Goal: Information Seeking & Learning: Learn about a topic

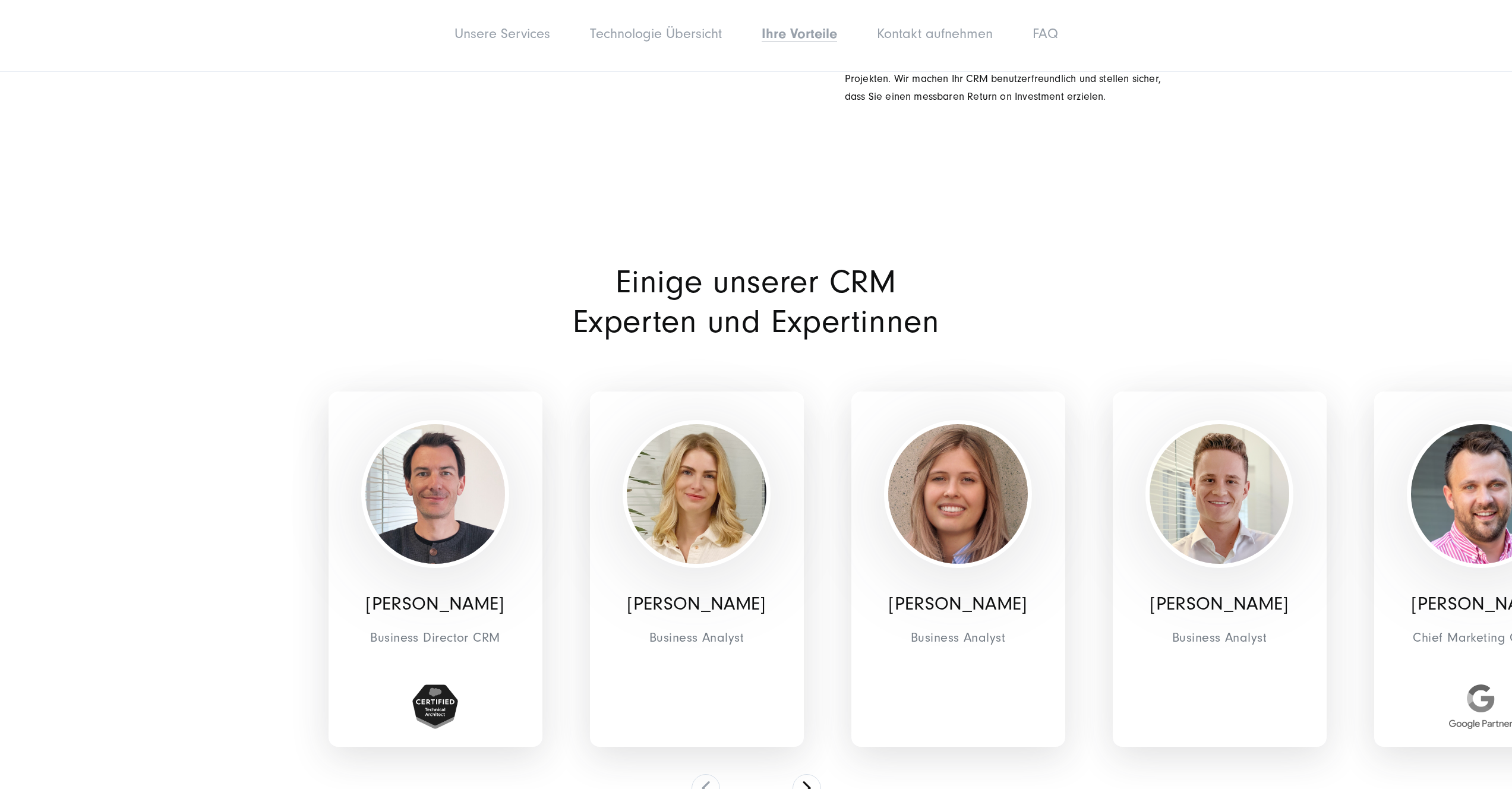
scroll to position [4434, 0]
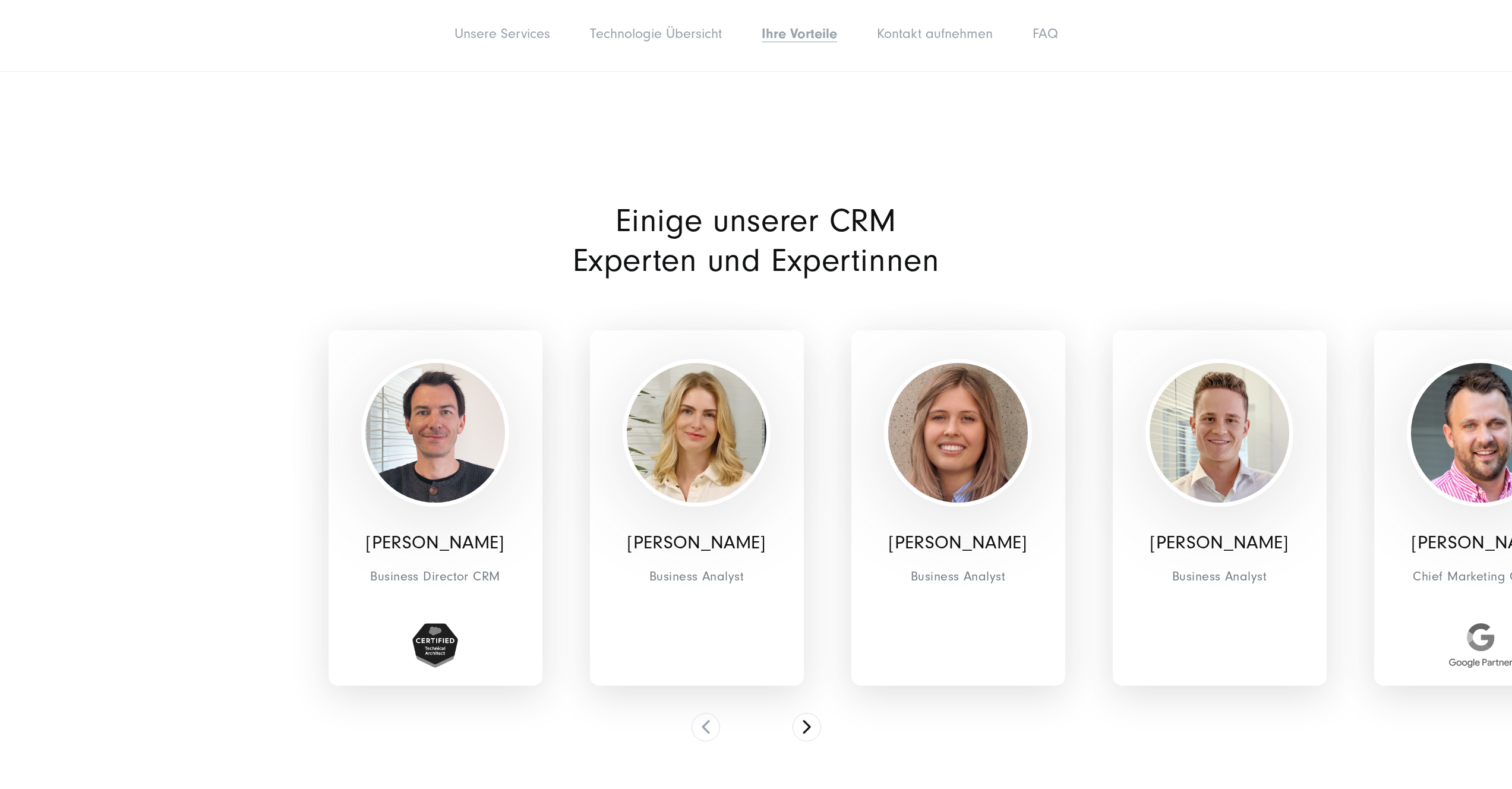
click at [443, 623] on img at bounding box center [435, 645] width 45 height 44
click at [806, 713] on button at bounding box center [807, 728] width 28 height 28
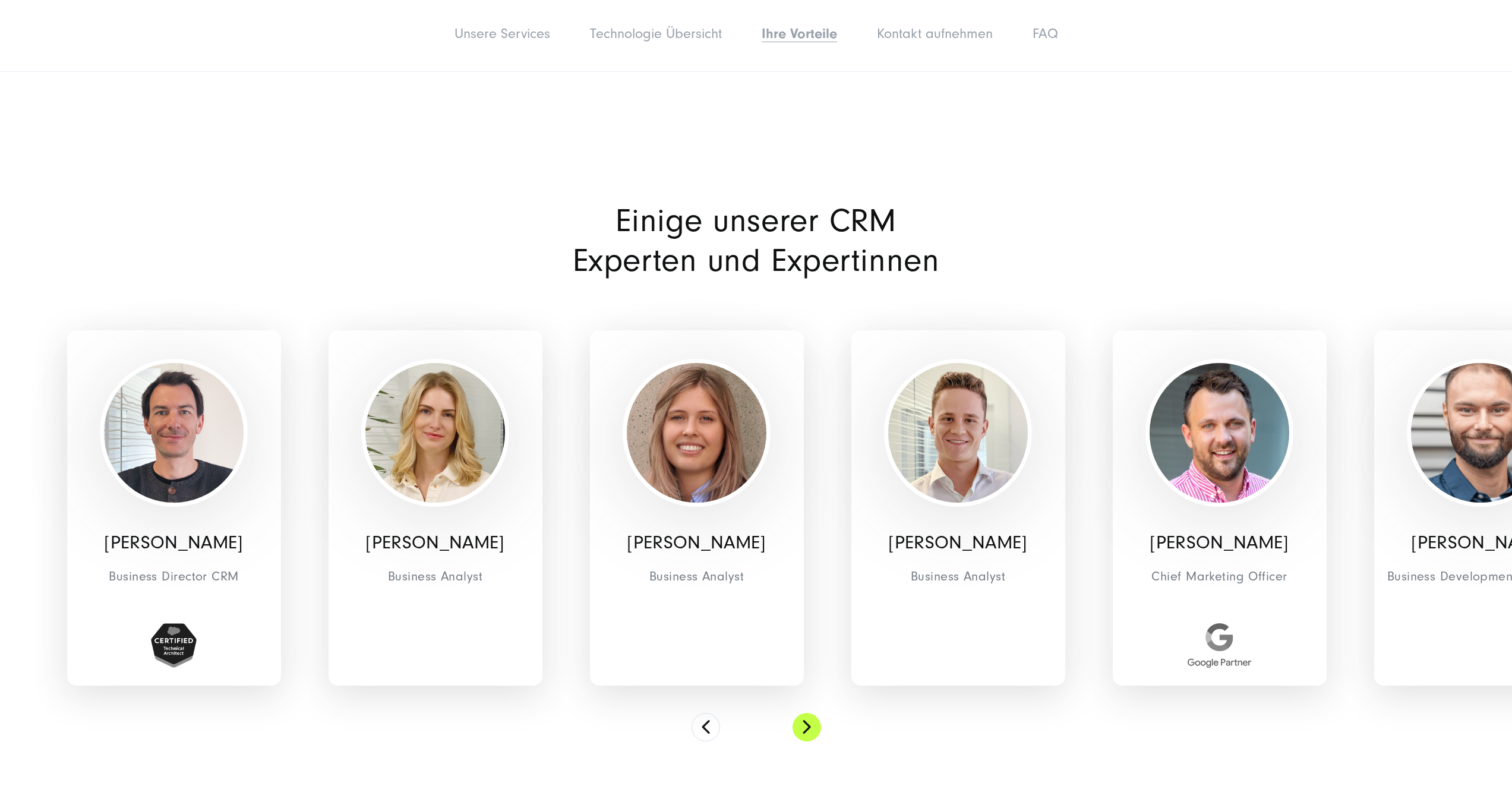
click at [805, 713] on button at bounding box center [807, 728] width 28 height 28
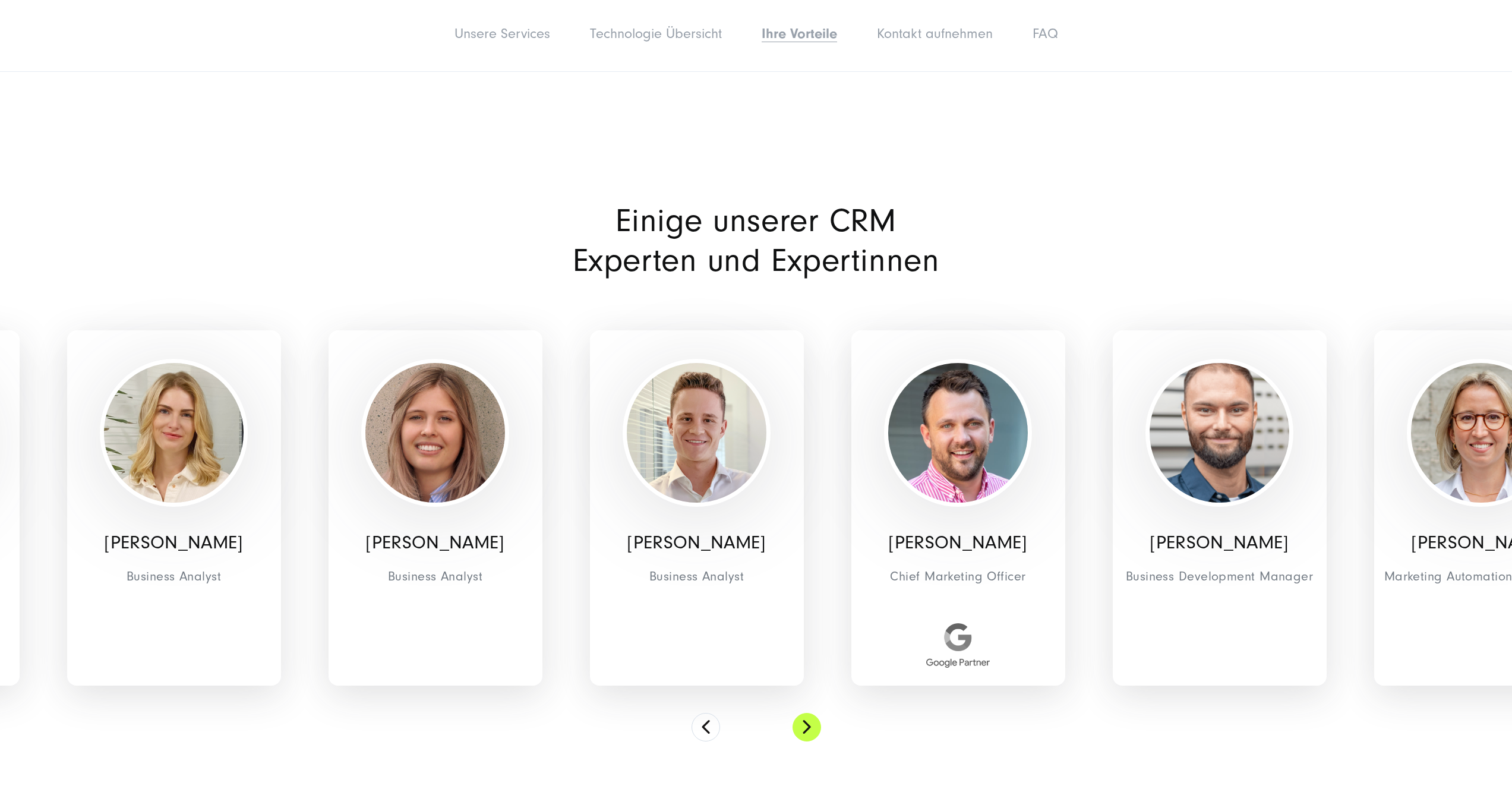
click at [805, 713] on button at bounding box center [807, 728] width 28 height 28
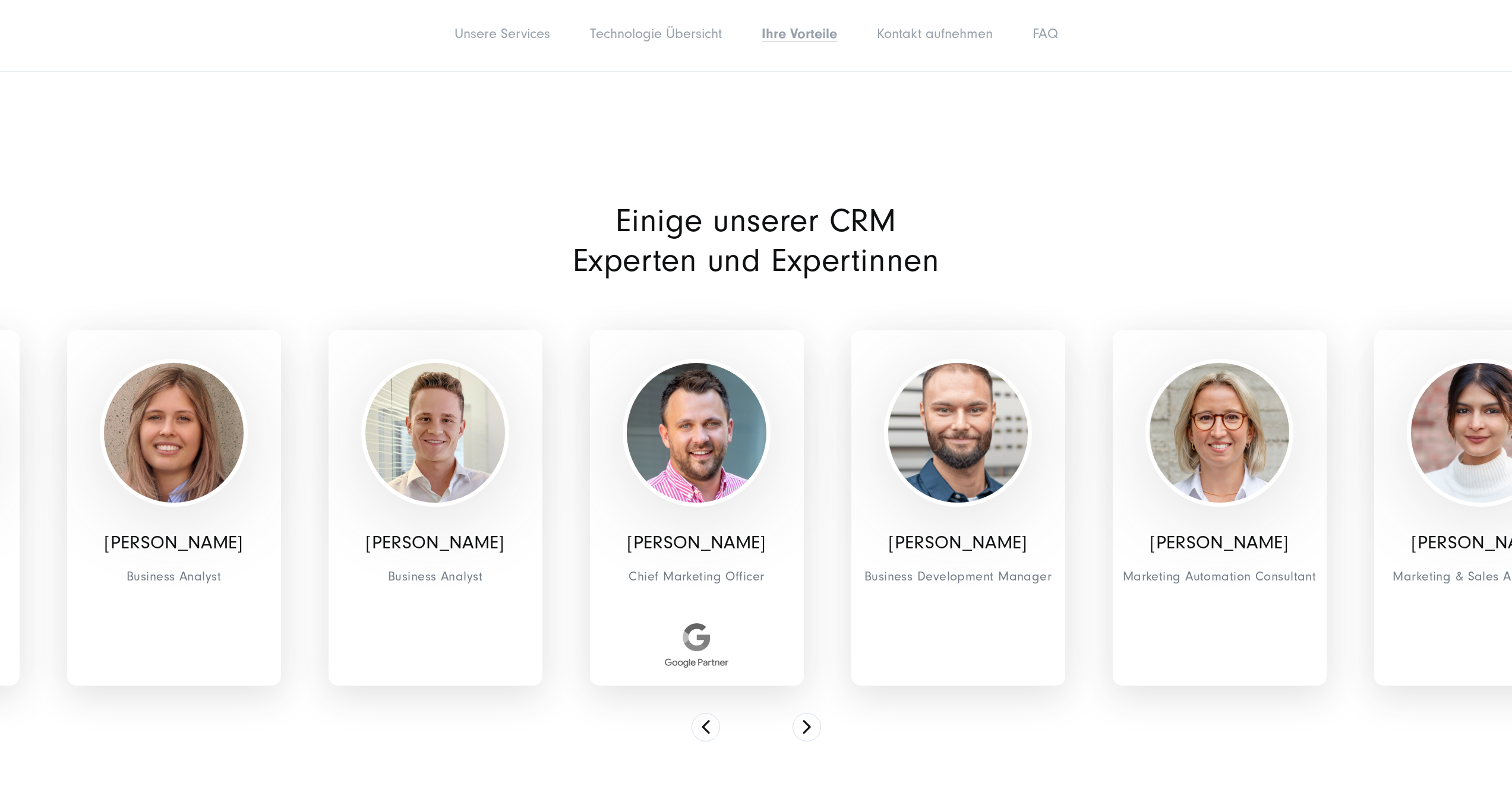
click at [677, 623] on img at bounding box center [696, 645] width 63 height 44
click at [703, 623] on img at bounding box center [696, 645] width 63 height 44
click at [704, 415] on img at bounding box center [697, 433] width 140 height 140
click at [814, 713] on button at bounding box center [807, 728] width 28 height 28
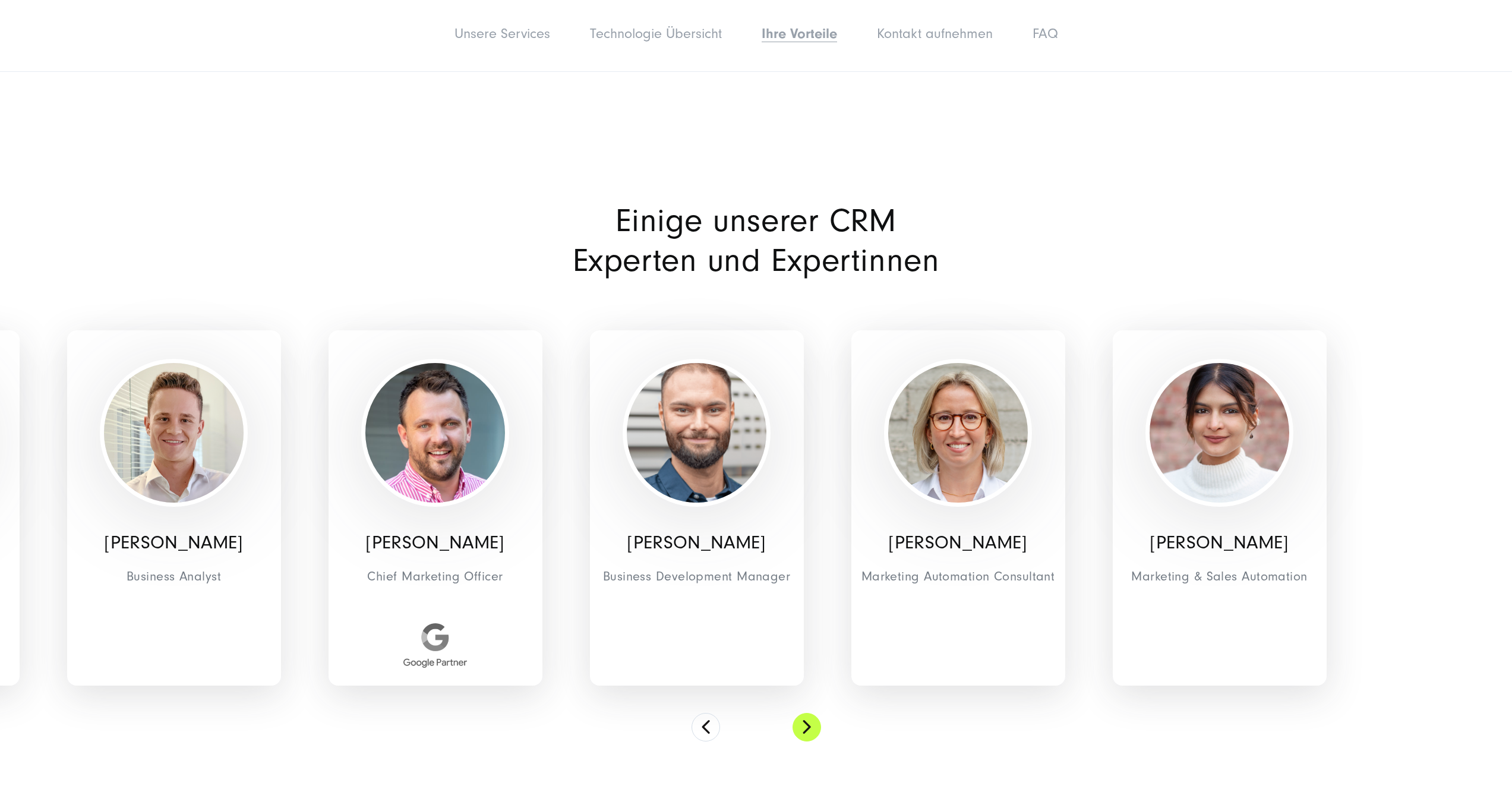
click at [814, 713] on button at bounding box center [807, 728] width 28 height 28
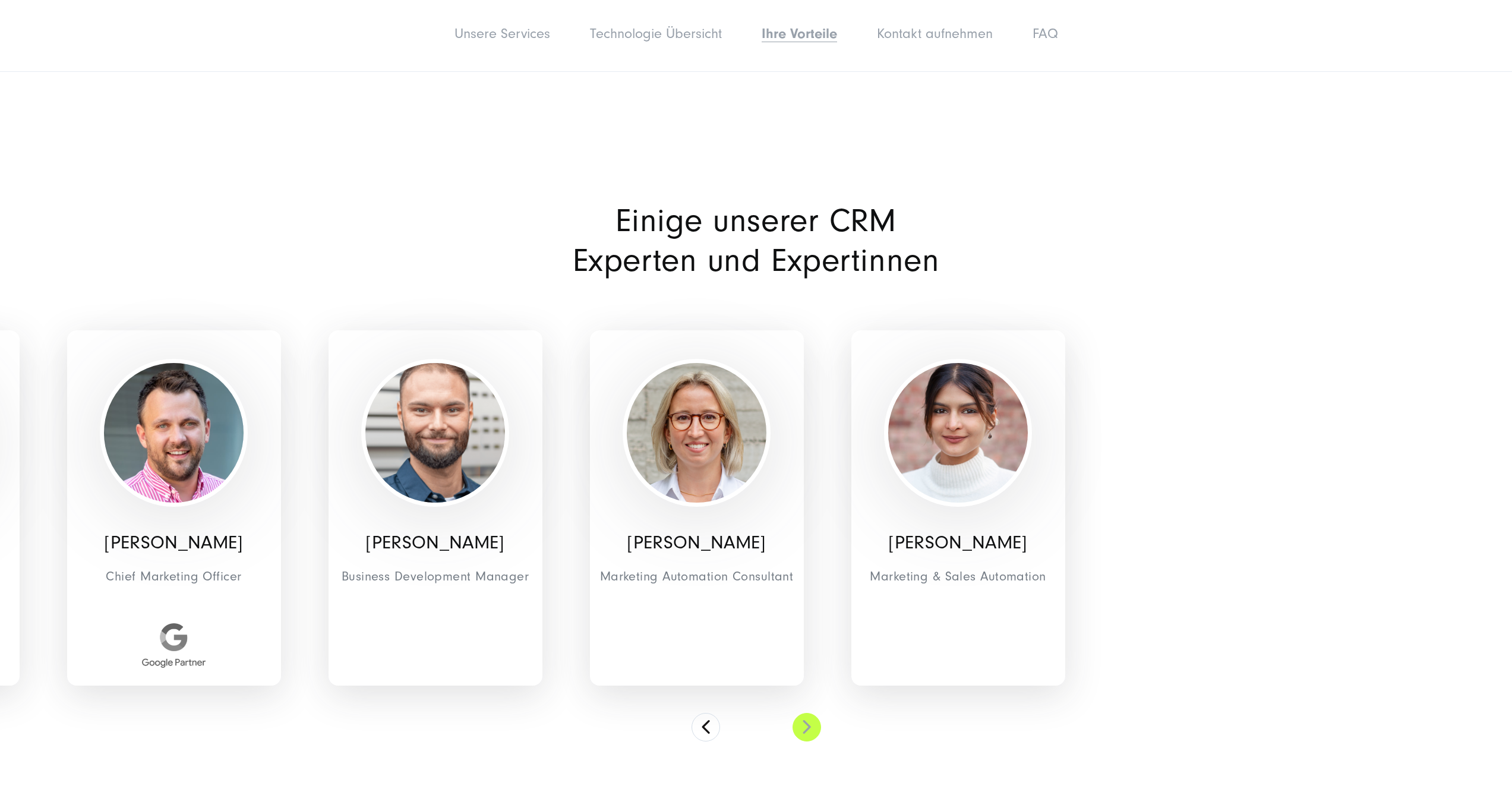
click at [814, 713] on button at bounding box center [807, 728] width 28 height 28
click at [735, 693] on div "[PERSON_NAME] Business Director CRM [PERSON_NAME] Business Analyst [PERSON_NAME…" at bounding box center [756, 517] width 856 height 449
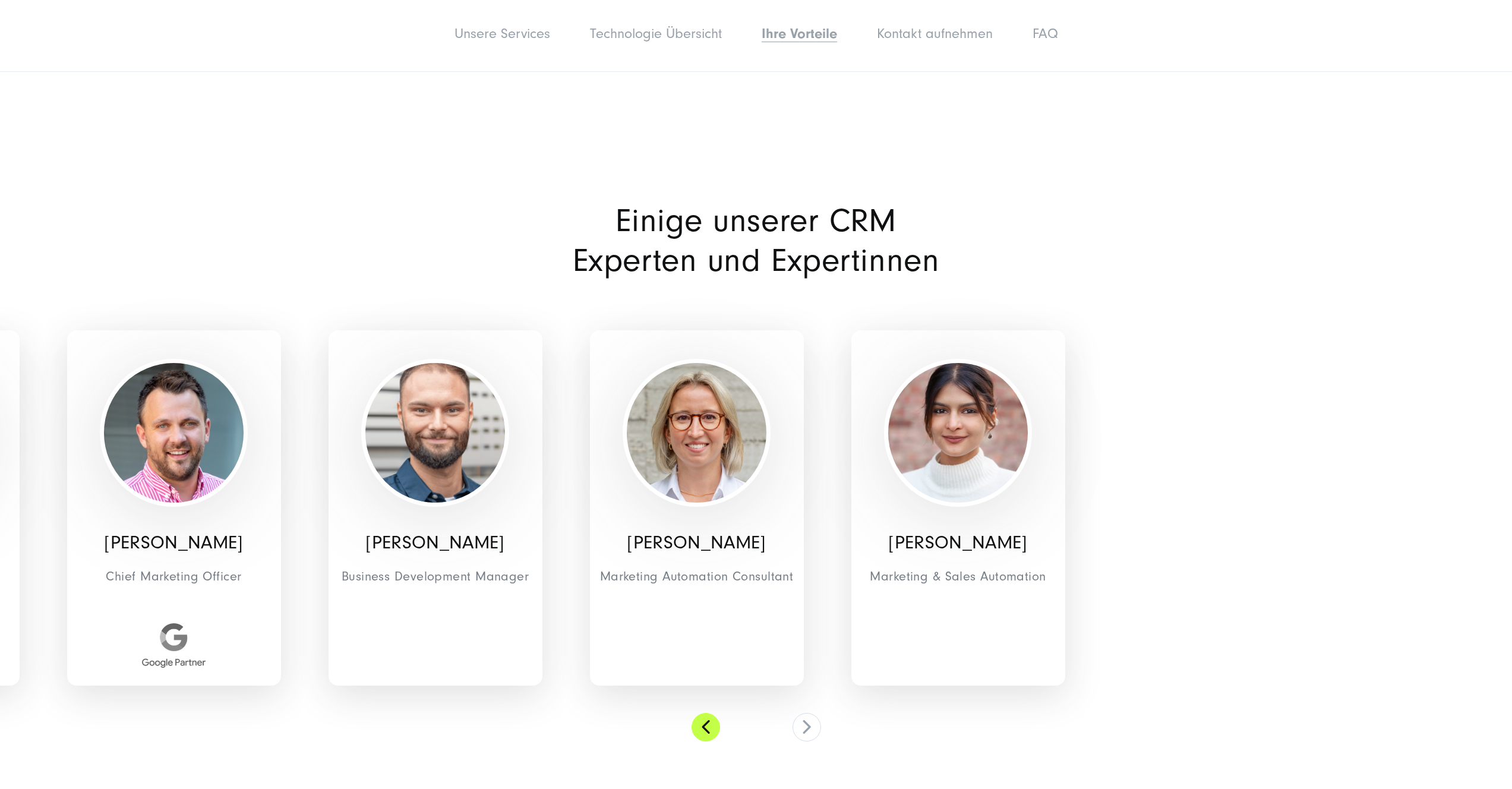
click at [714, 713] on button at bounding box center [705, 728] width 28 height 28
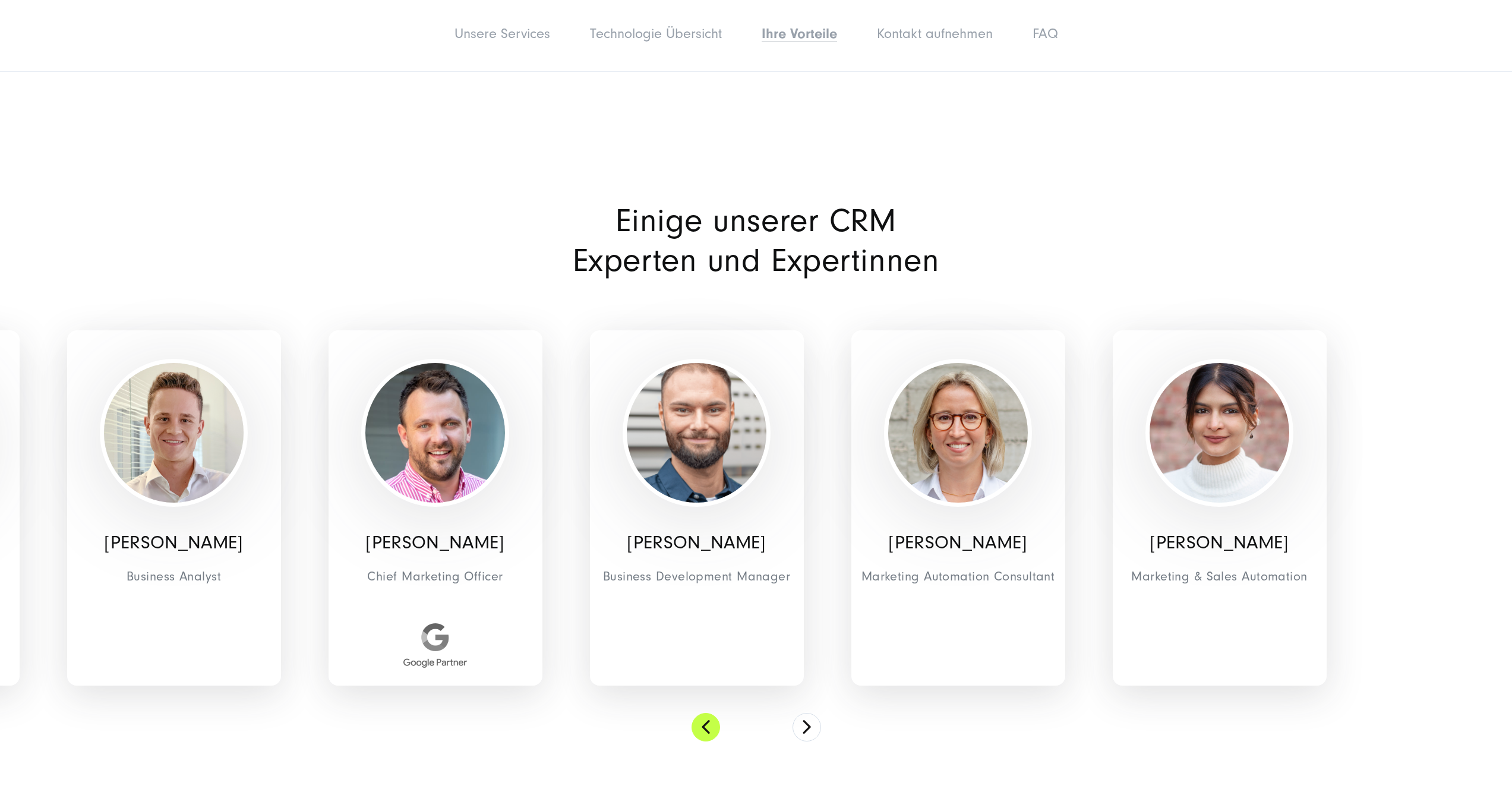
click at [714, 713] on button at bounding box center [705, 728] width 28 height 28
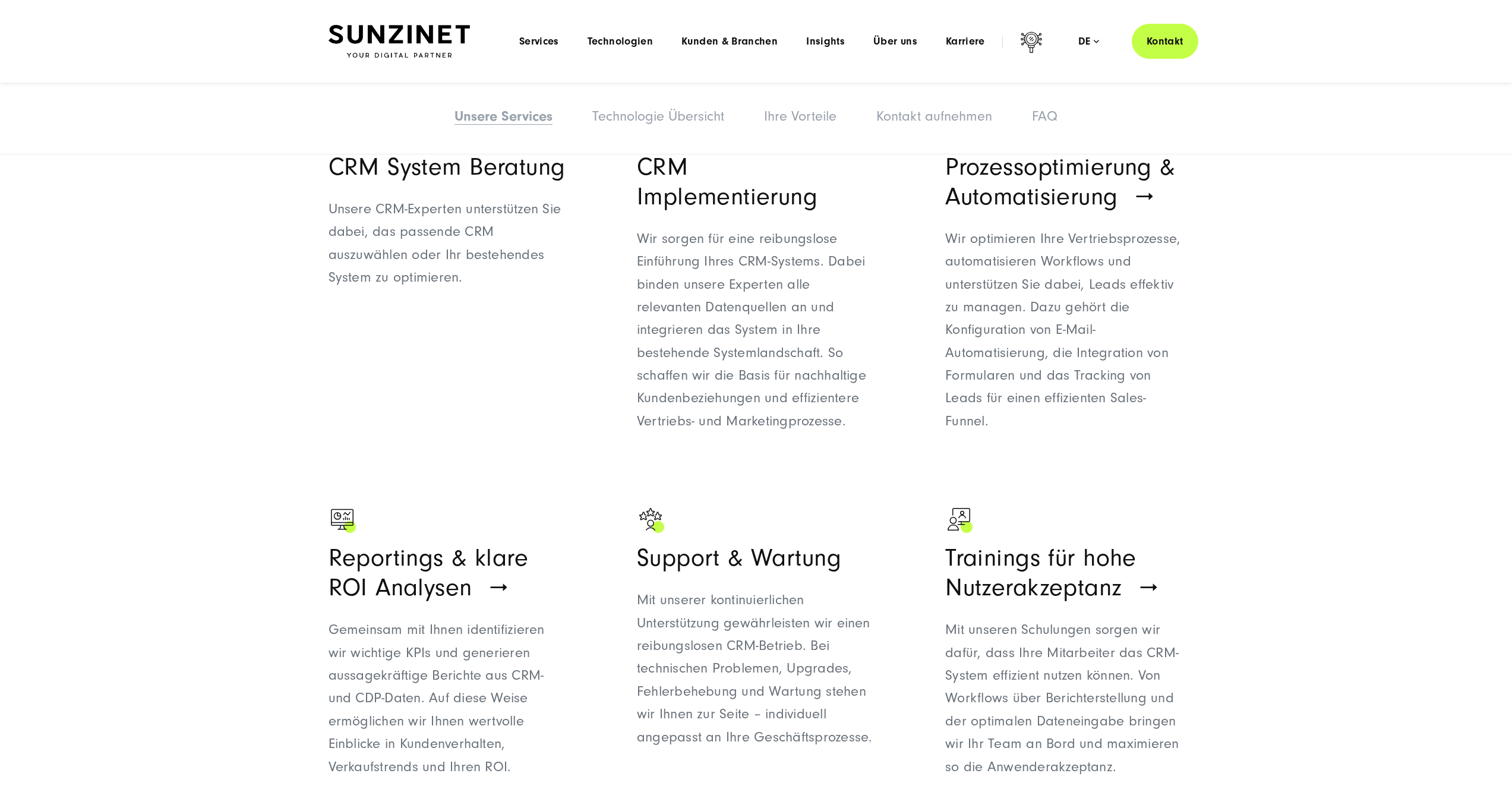
scroll to position [790, 0]
